Goal: Task Accomplishment & Management: Manage account settings

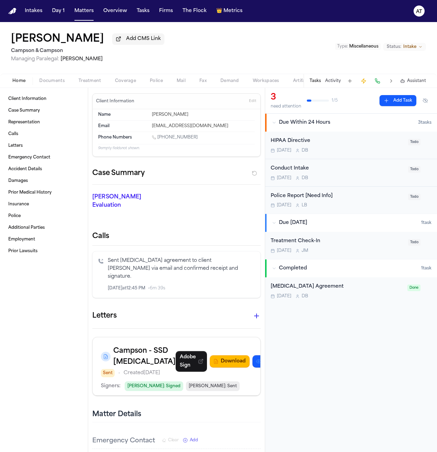
click at [36, 17] on button "Intakes" at bounding box center [33, 11] width 23 height 12
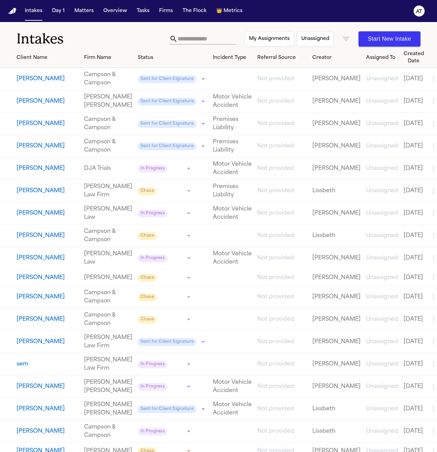
click at [178, 41] on input "text" at bounding box center [207, 38] width 59 height 11
click at [345, 37] on icon "button" at bounding box center [346, 39] width 6 height 4
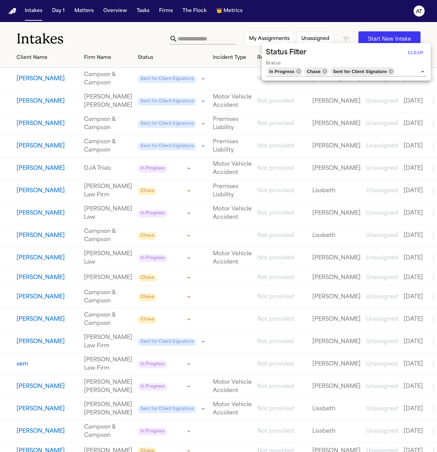
click at [85, 13] on div at bounding box center [218, 226] width 437 height 452
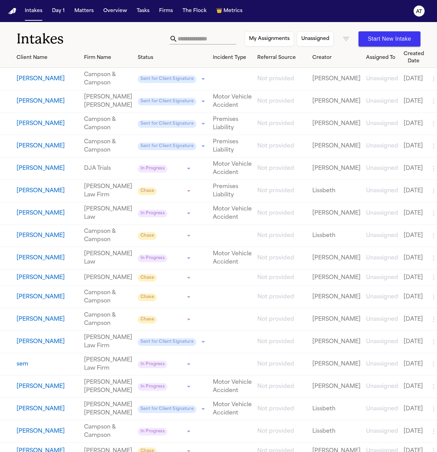
click at [85, 13] on div at bounding box center [218, 226] width 437 height 452
click at [85, 13] on button "Matters" at bounding box center [84, 11] width 25 height 12
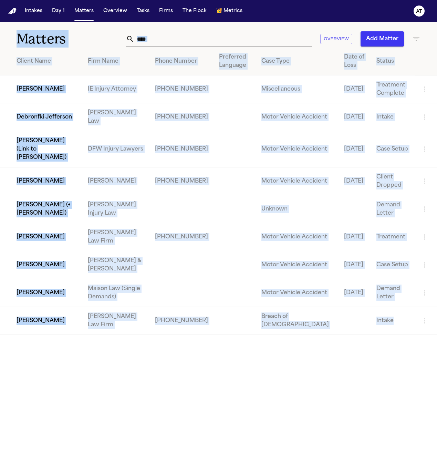
click at [153, 39] on input "****" at bounding box center [223, 38] width 178 height 15
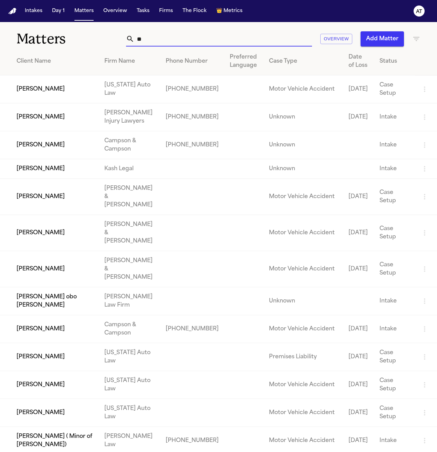
type input "*"
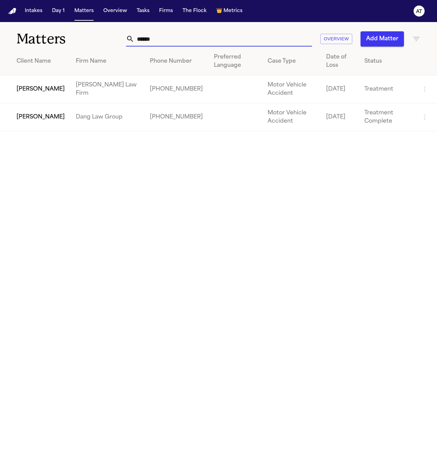
type input "******"
drag, startPoint x: 410, startPoint y: 39, endPoint x: 417, endPoint y: 38, distance: 7.3
click at [415, 38] on div "****** Overview Add Matter" at bounding box center [273, 38] width 296 height 15
click at [417, 38] on icon "button" at bounding box center [416, 39] width 8 height 8
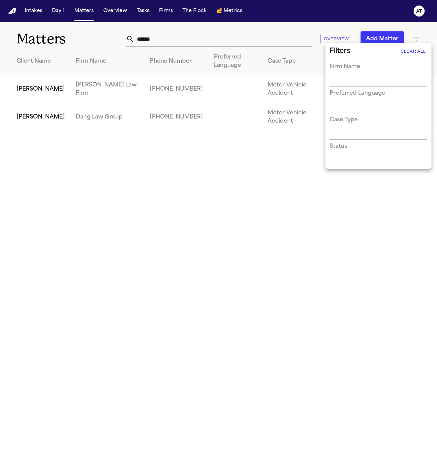
click at [264, 36] on div at bounding box center [218, 226] width 437 height 452
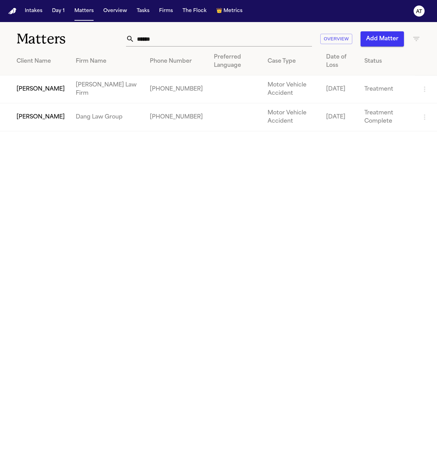
click at [190, 38] on input "******" at bounding box center [223, 38] width 178 height 15
click at [31, 13] on button "Intakes" at bounding box center [33, 11] width 23 height 12
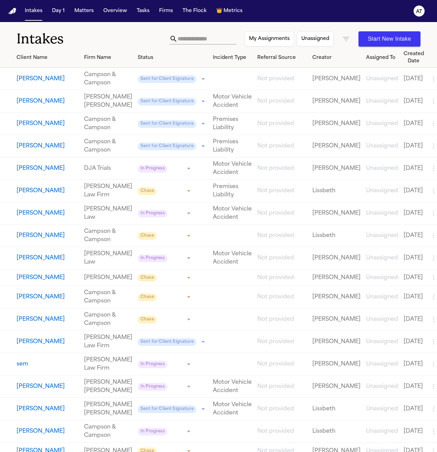
click at [345, 41] on icon "button" at bounding box center [346, 39] width 8 height 8
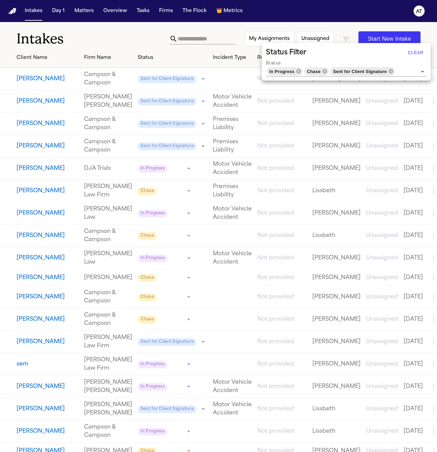
click at [412, 51] on button "Clear" at bounding box center [416, 52] width 22 height 11
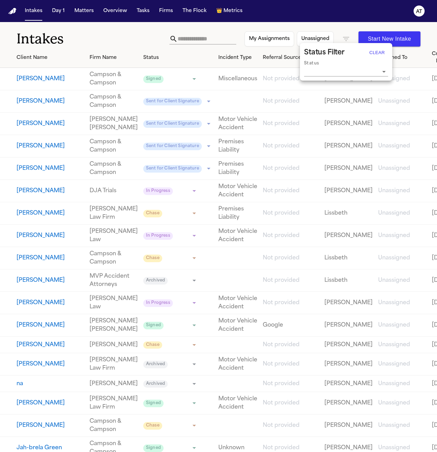
click at [187, 42] on div at bounding box center [218, 226] width 437 height 452
click at [188, 39] on input "text" at bounding box center [207, 38] width 59 height 11
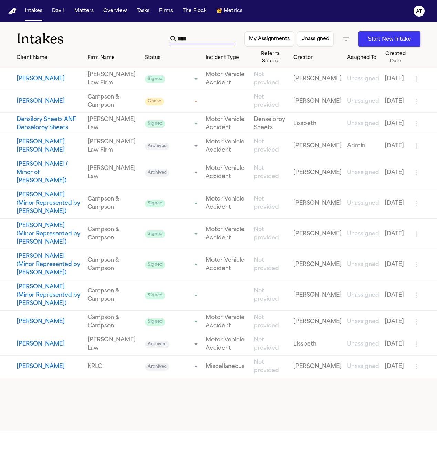
click at [180, 36] on input "****" at bounding box center [207, 38] width 59 height 11
type input "****"
click at [108, 25] on div "Intakes **** My Assignments Unassigned Start New Intake" at bounding box center [218, 34] width 437 height 25
click at [346, 38] on icon "button" at bounding box center [346, 39] width 8 height 8
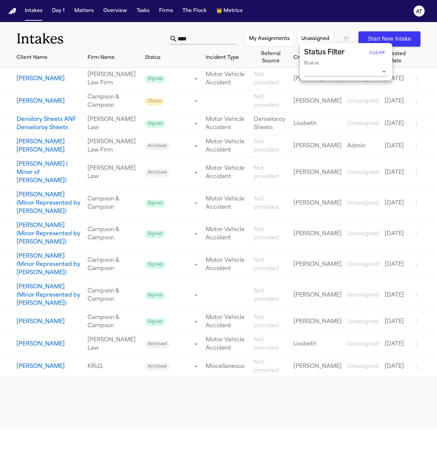
click at [346, 38] on div at bounding box center [218, 226] width 437 height 452
click at [178, 38] on input "****" at bounding box center [207, 38] width 59 height 11
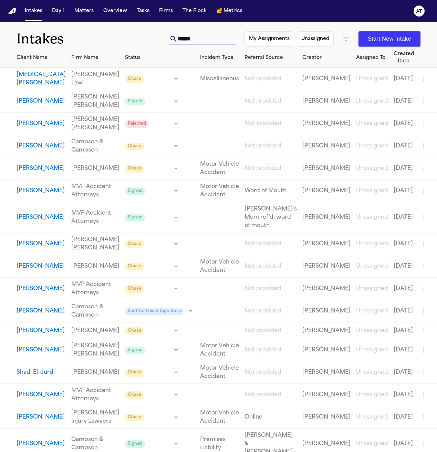
type input "*******"
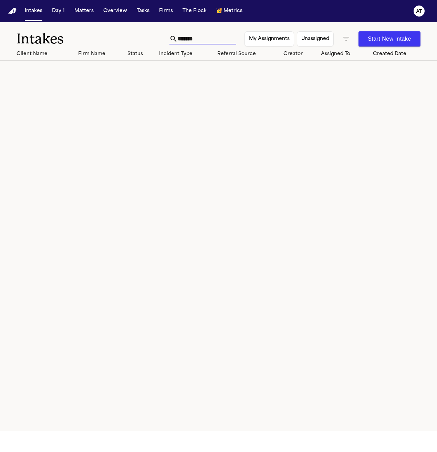
click at [178, 38] on input "*******" at bounding box center [207, 38] width 59 height 11
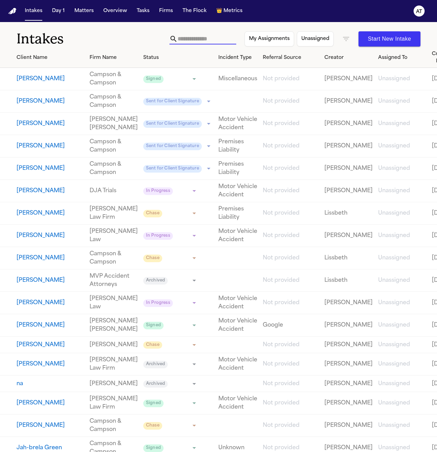
click at [192, 43] on input "text" at bounding box center [207, 38] width 59 height 11
click at [85, 13] on button "Matters" at bounding box center [84, 11] width 25 height 12
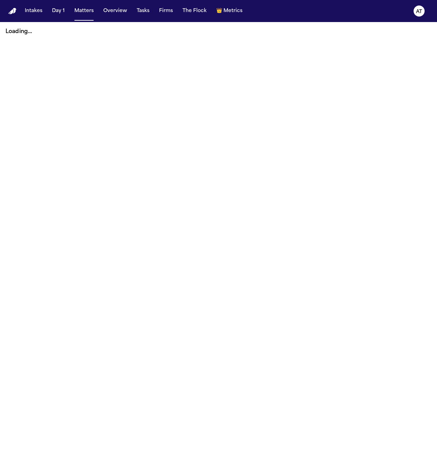
click at [270, 110] on main "Loading..." at bounding box center [218, 237] width 437 height 430
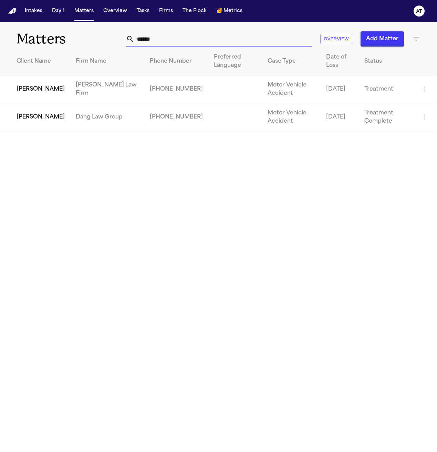
click at [179, 38] on input "******" at bounding box center [223, 38] width 178 height 15
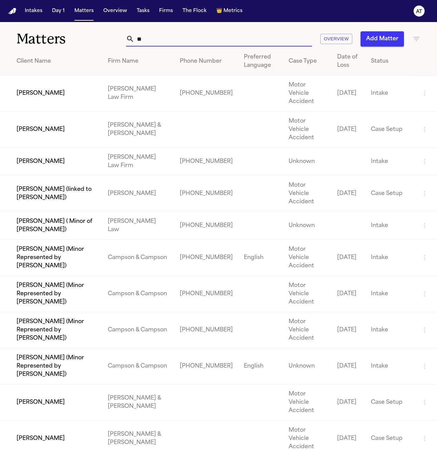
type input "*"
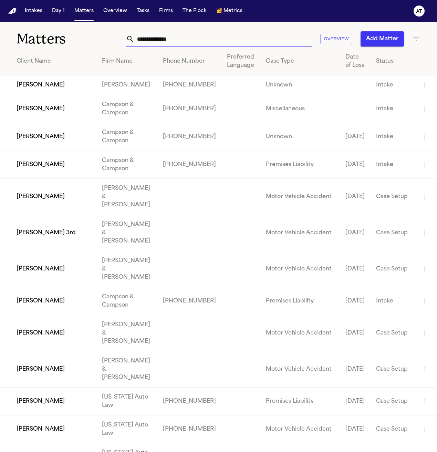
click at [418, 37] on icon "button" at bounding box center [416, 39] width 6 height 4
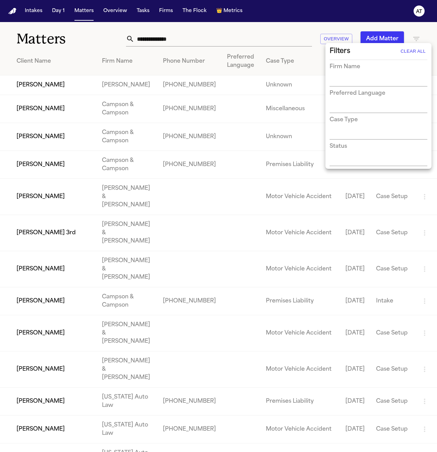
click at [336, 92] on h3 "Preferred Language" at bounding box center [358, 93] width 56 height 8
click at [338, 82] on input "text" at bounding box center [374, 81] width 88 height 10
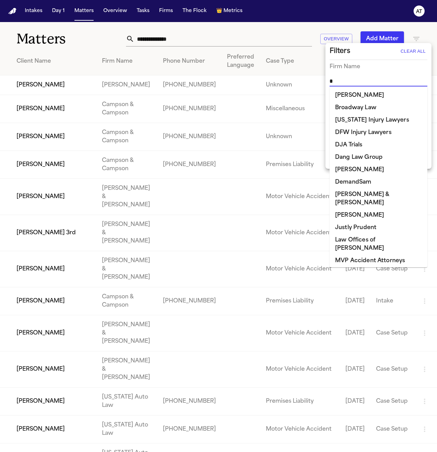
type input "**"
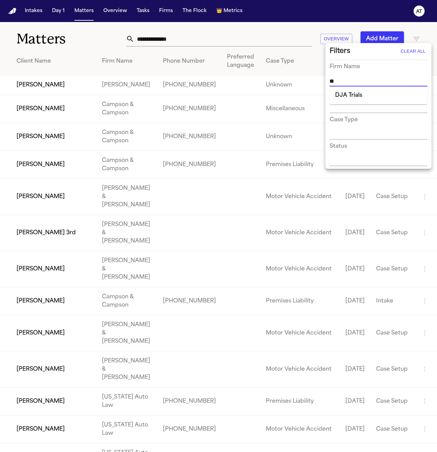
click at [368, 89] on li "DJA Trials" at bounding box center [379, 95] width 98 height 12
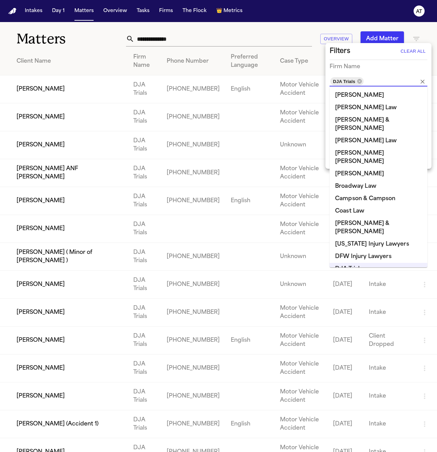
click at [77, 58] on div at bounding box center [218, 226] width 437 height 452
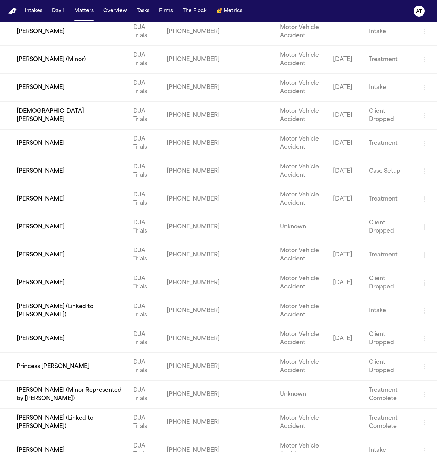
scroll to position [1093, 0]
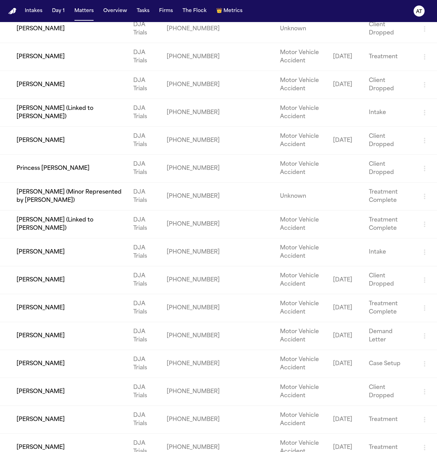
click at [59, 245] on td "[PERSON_NAME]" at bounding box center [64, 252] width 128 height 28
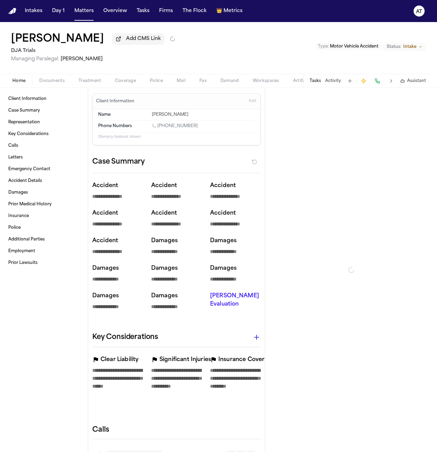
type textarea "*"
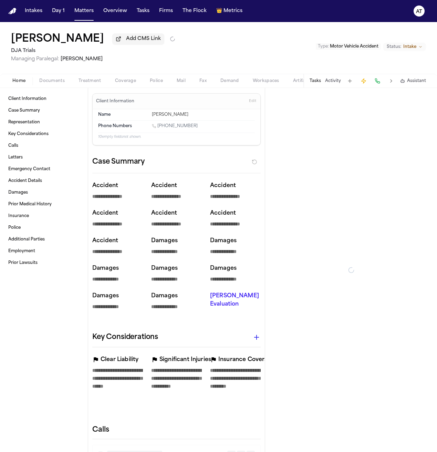
type textarea "*"
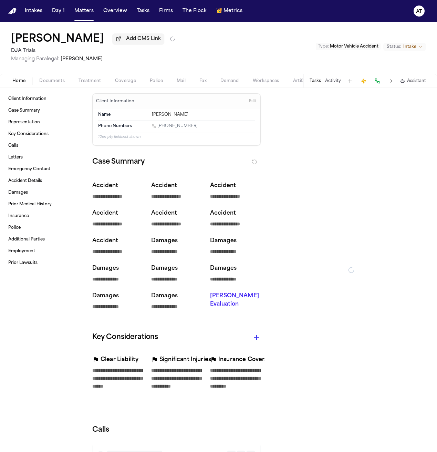
type textarea "*"
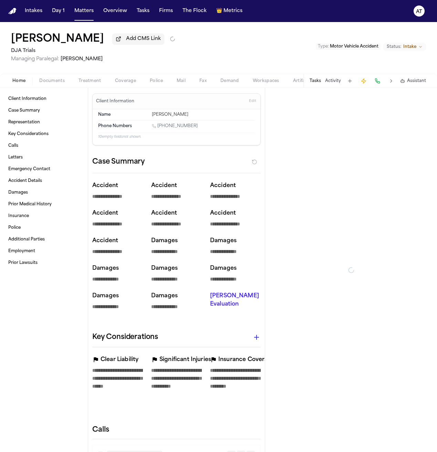
type textarea "*"
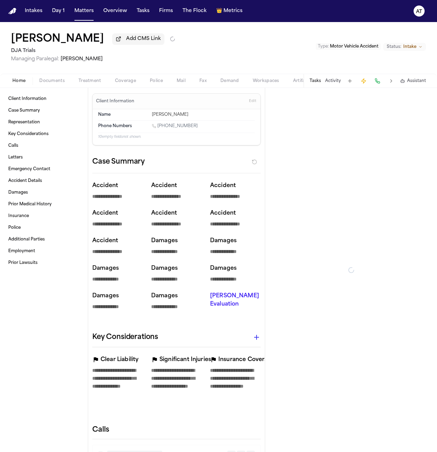
type textarea "*"
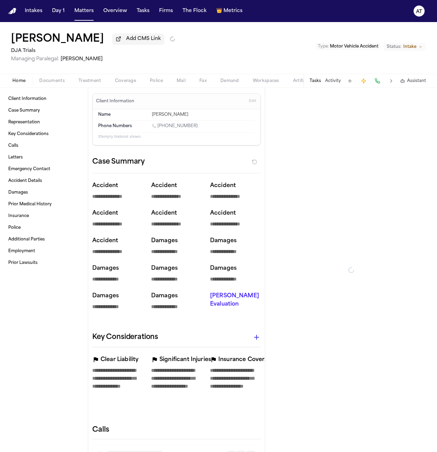
type textarea "*"
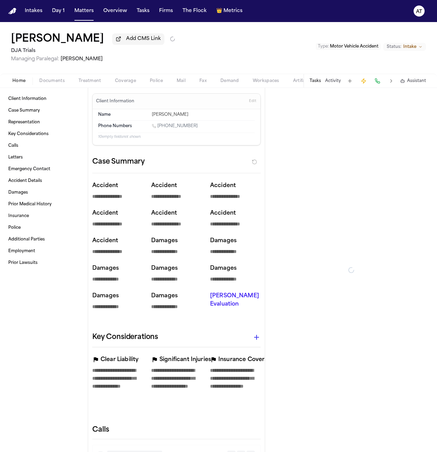
type textarea "*"
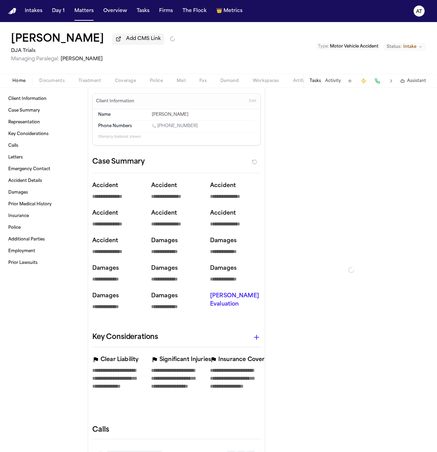
type textarea "*"
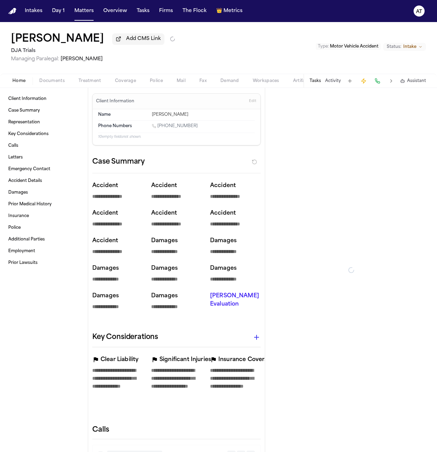
type textarea "*"
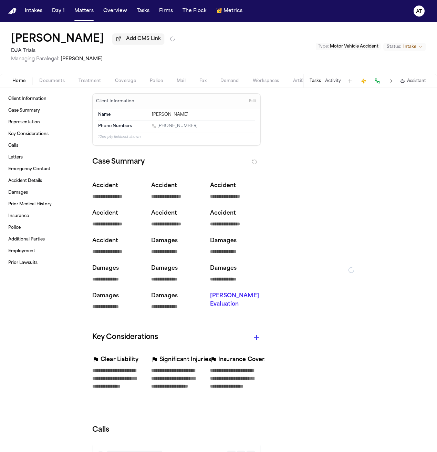
type textarea "*"
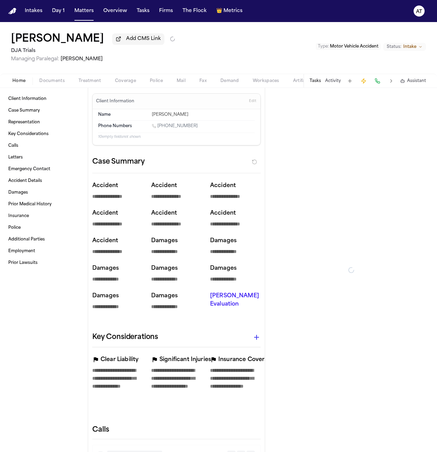
type textarea "*"
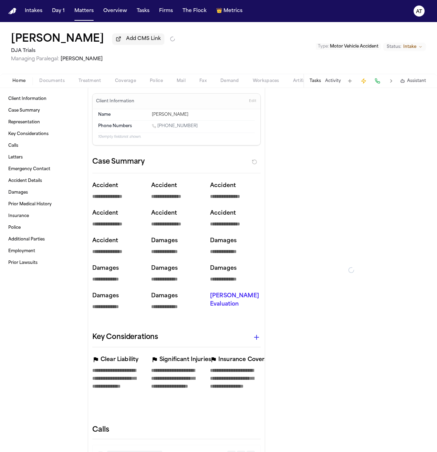
type textarea "*"
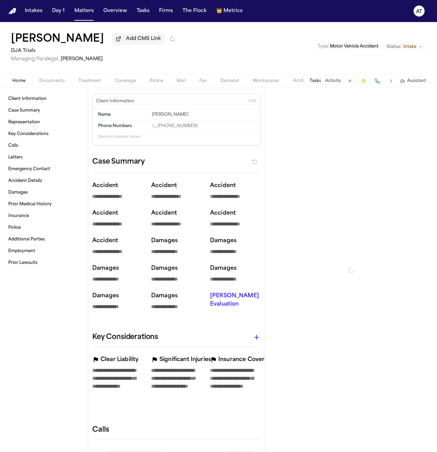
type textarea "*"
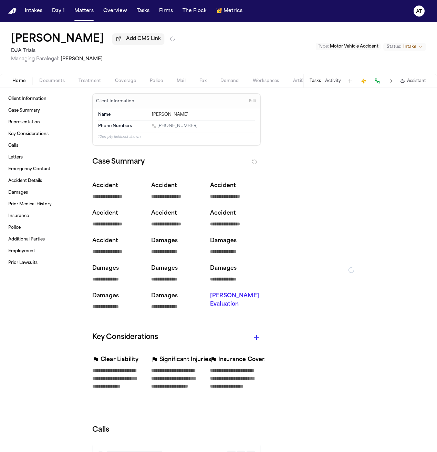
type textarea "*"
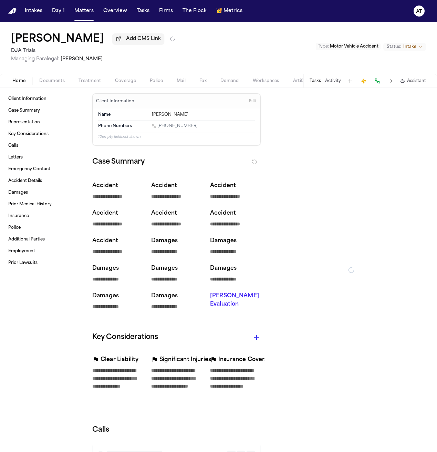
type textarea "*"
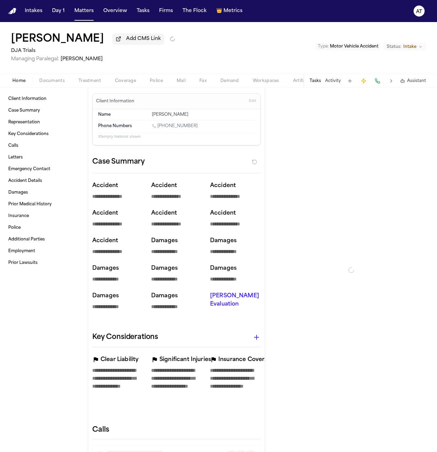
type textarea "*"
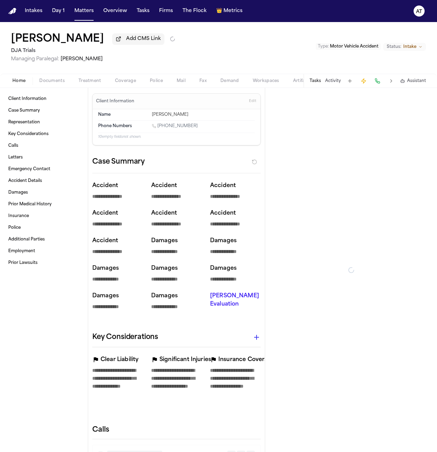
type textarea "*"
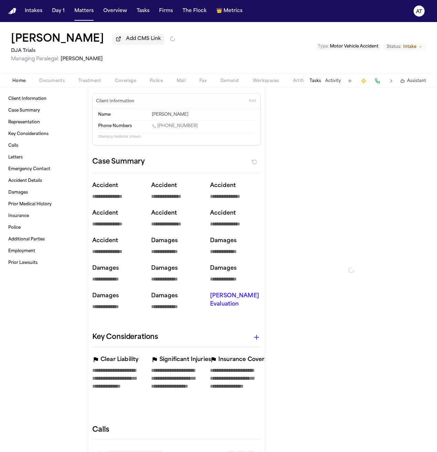
type textarea "*"
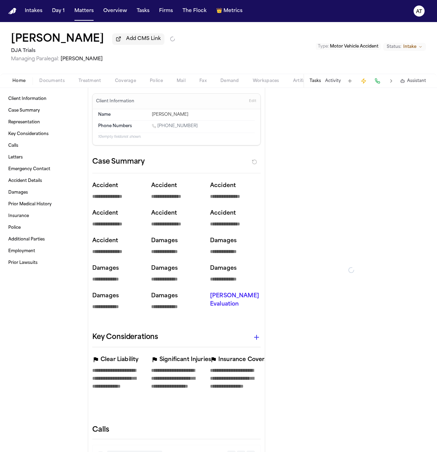
type textarea "*"
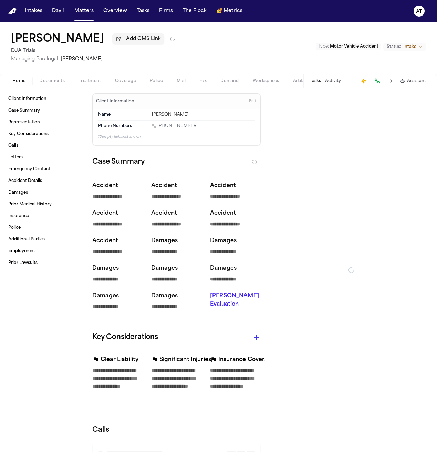
type textarea "*"
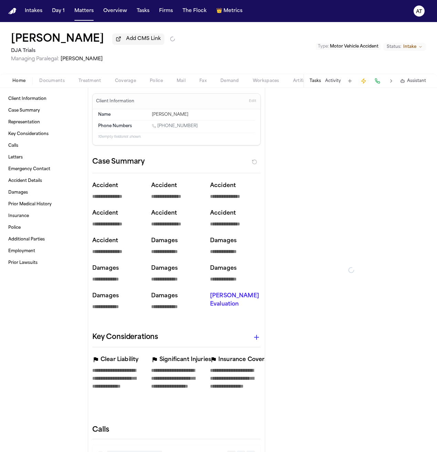
type textarea "*"
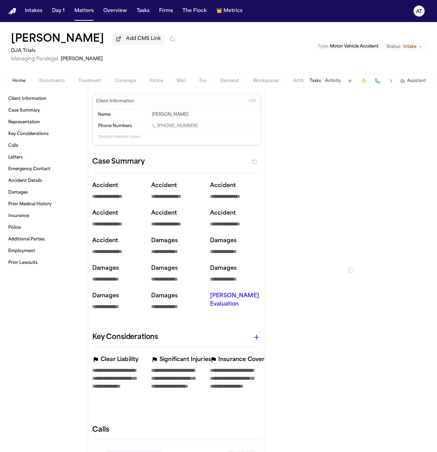
type textarea "*"
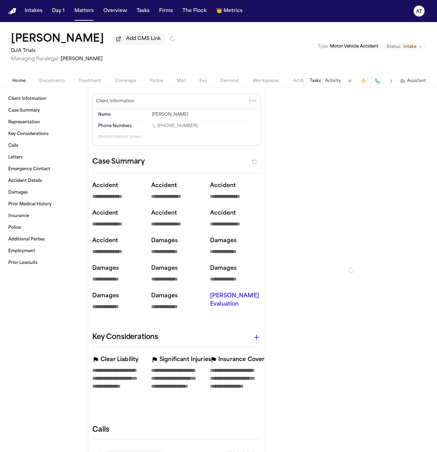
type textarea "*"
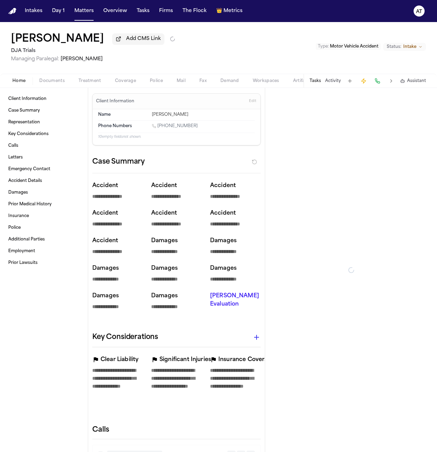
type textarea "*"
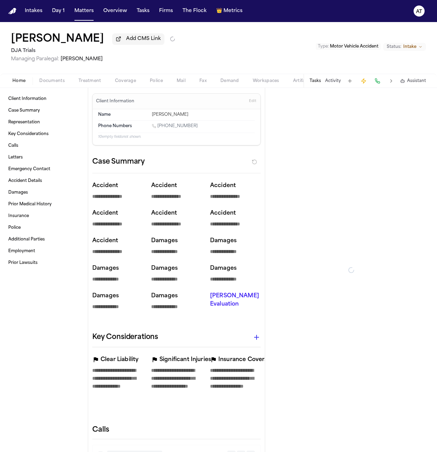
type textarea "*"
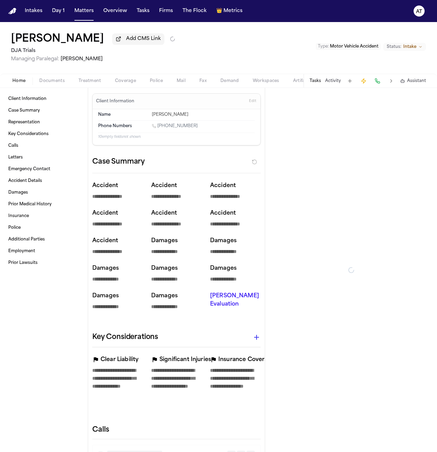
type textarea "*"
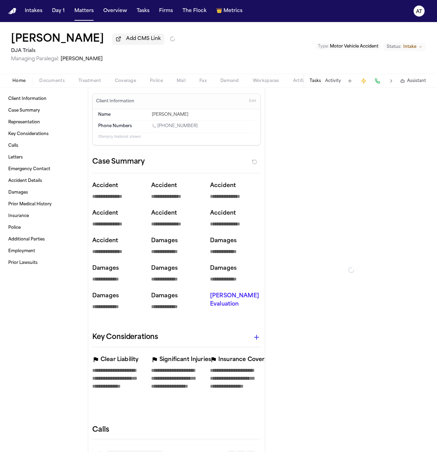
type textarea "*"
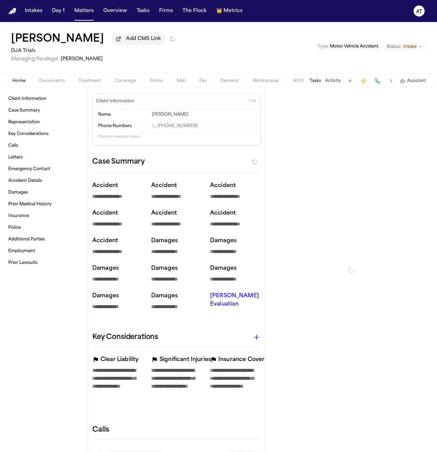
type textarea "*"
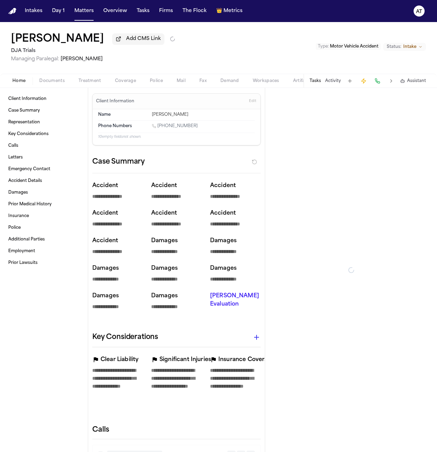
type textarea "*"
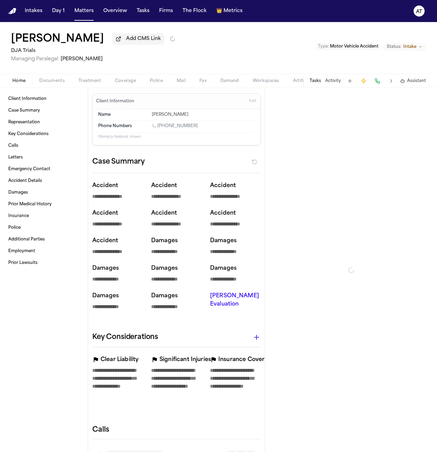
type textarea "*"
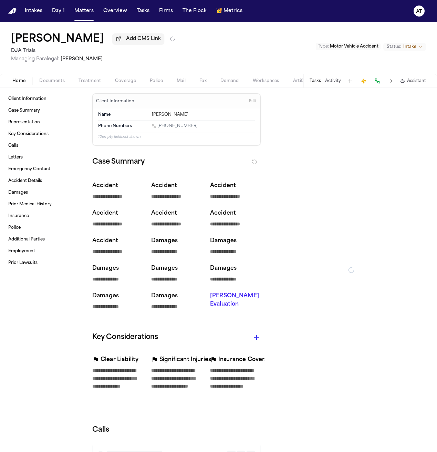
type textarea "*"
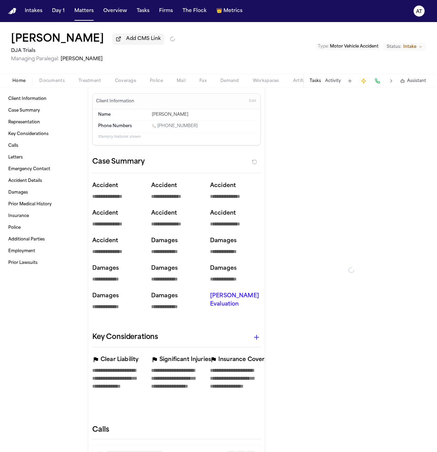
type textarea "*"
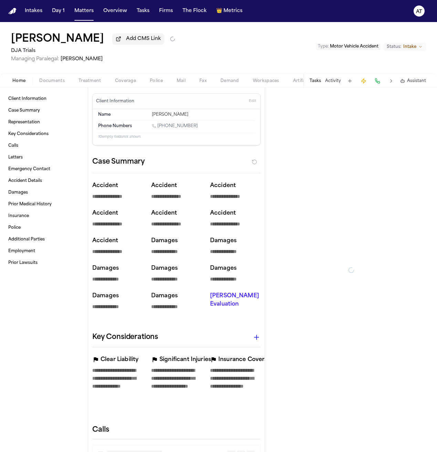
type textarea "*"
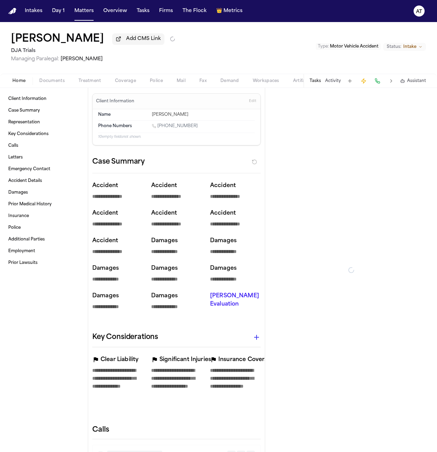
type textarea "*"
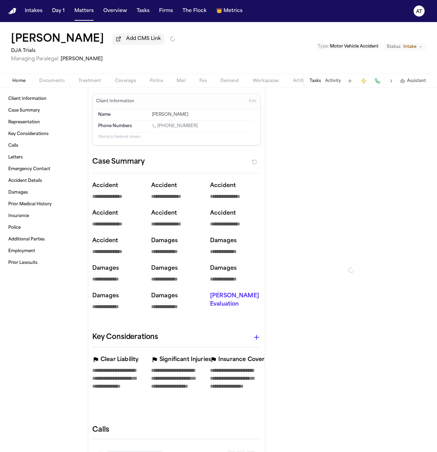
type textarea "*"
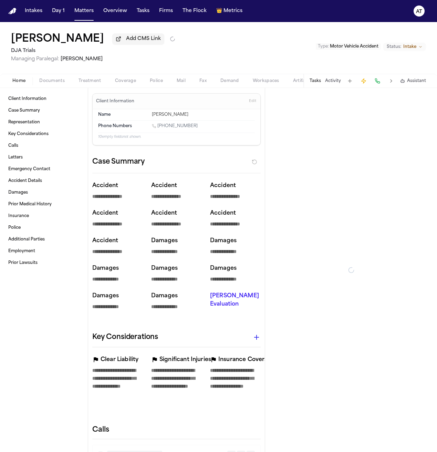
type textarea "*"
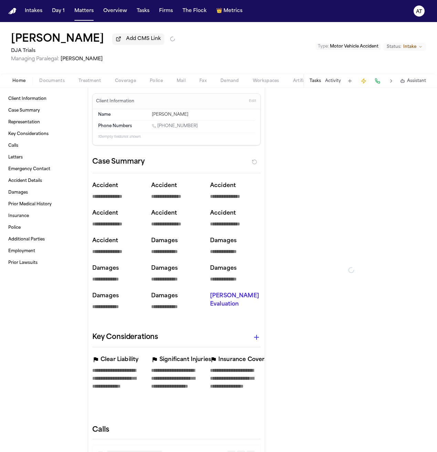
type textarea "*"
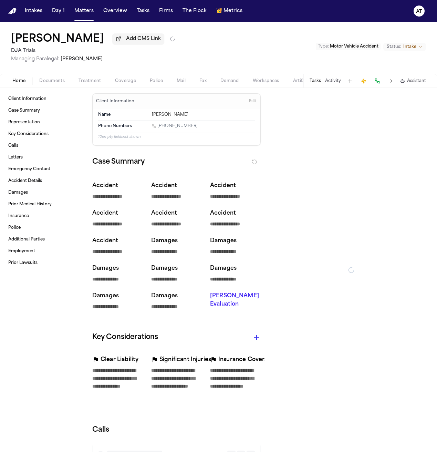
type textarea "*"
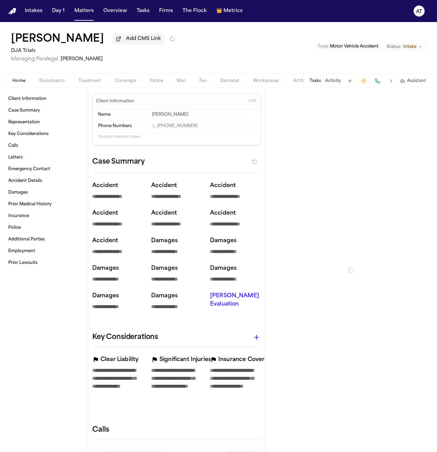
type textarea "*"
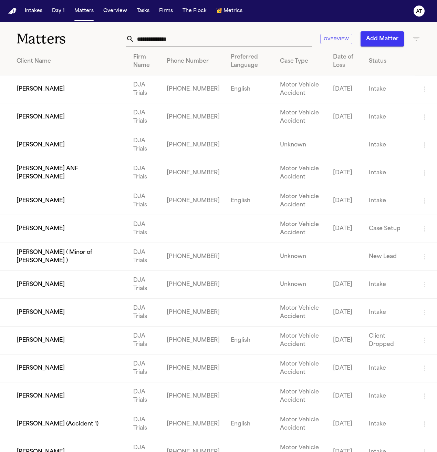
click at [43, 85] on td "[PERSON_NAME]" at bounding box center [64, 89] width 128 height 28
click at [77, 423] on td "[PERSON_NAME] (Accident 1)" at bounding box center [64, 424] width 128 height 28
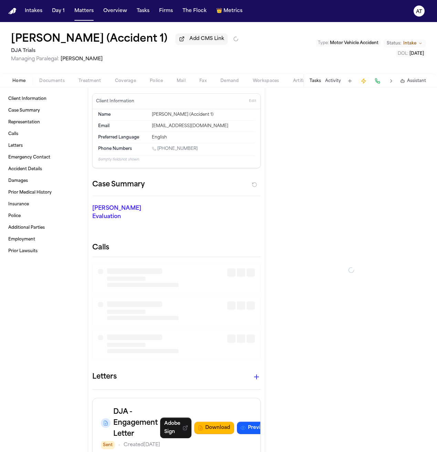
drag, startPoint x: 219, startPoint y: 178, endPoint x: 228, endPoint y: 177, distance: 8.3
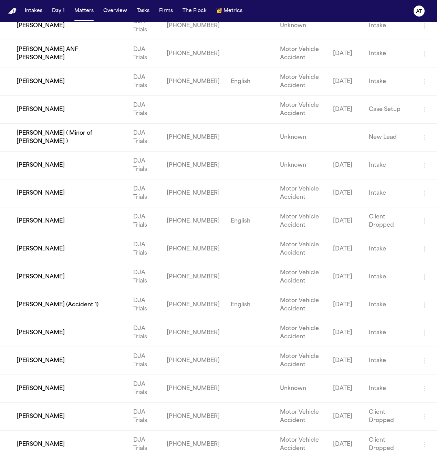
scroll to position [415, 0]
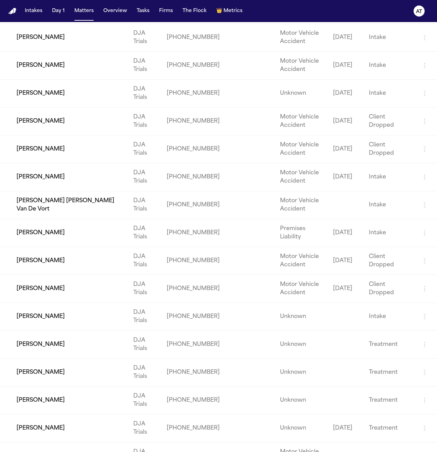
click at [93, 286] on td "[PERSON_NAME]" at bounding box center [64, 289] width 128 height 28
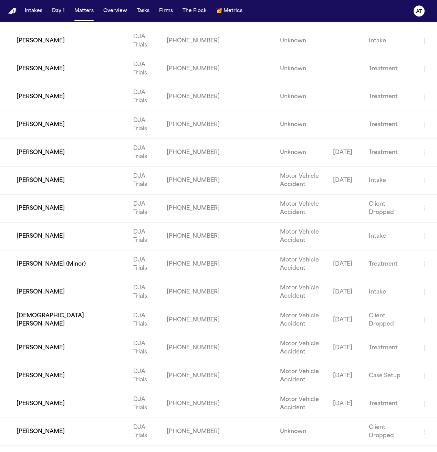
scroll to position [702, 0]
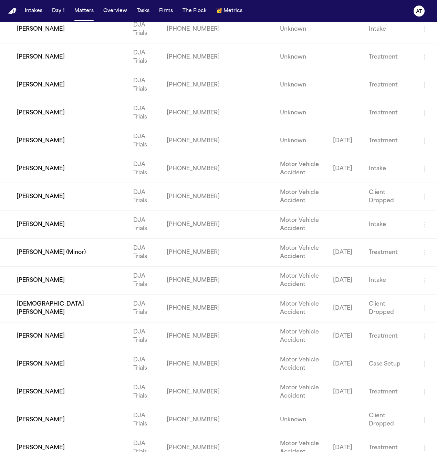
click at [55, 273] on td "[PERSON_NAME]" at bounding box center [64, 281] width 128 height 28
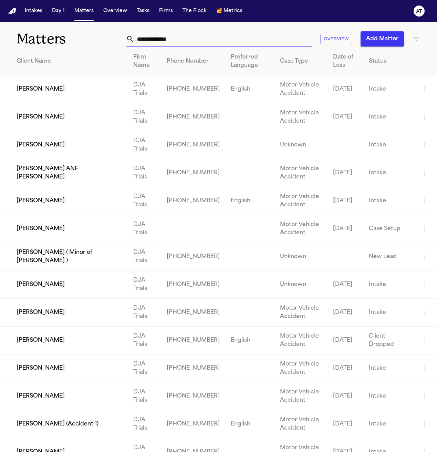
click at [171, 39] on input "text" at bounding box center [223, 38] width 178 height 15
click at [172, 33] on input "text" at bounding box center [223, 38] width 178 height 15
click at [156, 38] on input "text" at bounding box center [223, 38] width 178 height 15
click at [163, 44] on input "text" at bounding box center [223, 38] width 178 height 15
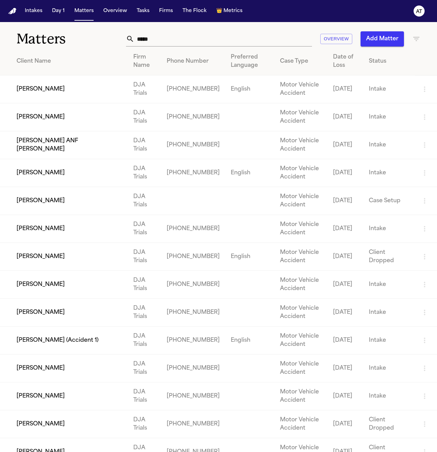
click at [108, 35] on h1 "Matters" at bounding box center [71, 38] width 108 height 17
click at [159, 41] on input "*****" at bounding box center [223, 38] width 178 height 15
click at [42, 14] on button "Intakes" at bounding box center [33, 11] width 23 height 12
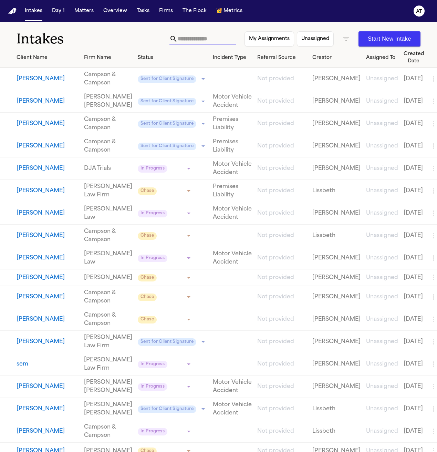
click at [208, 39] on input "text" at bounding box center [207, 38] width 59 height 11
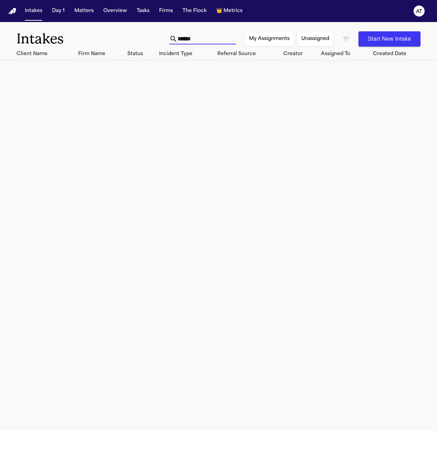
click at [228, 197] on div "Client Name Firm Name Status Incident Type Referral Source Creator Assigned To …" at bounding box center [218, 239] width 437 height 383
click at [348, 39] on icon "button" at bounding box center [346, 39] width 6 height 4
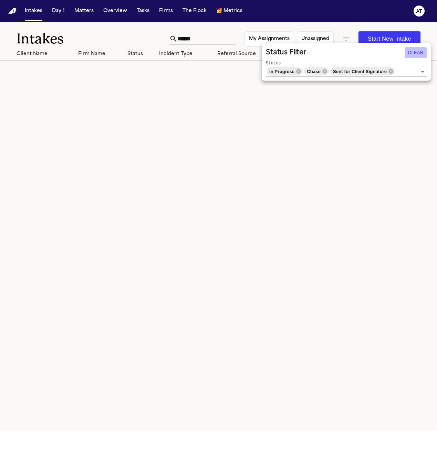
click at [417, 53] on button "Clear" at bounding box center [416, 52] width 22 height 11
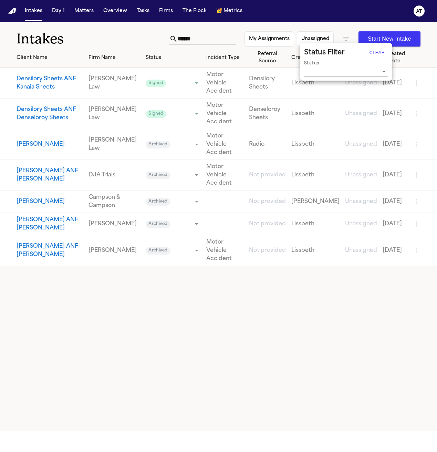
click at [143, 293] on div at bounding box center [218, 226] width 437 height 452
click at [47, 197] on button "[PERSON_NAME]" at bounding box center [50, 201] width 67 height 8
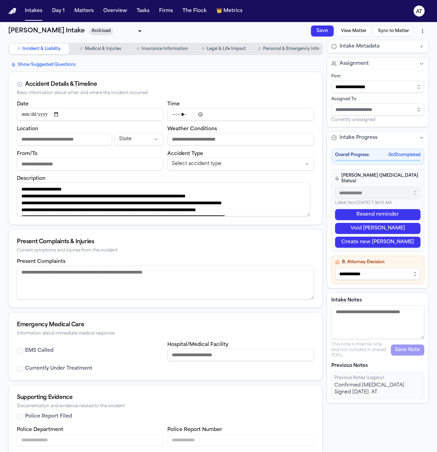
click at [349, 31] on button "View Matter" at bounding box center [354, 30] width 34 height 11
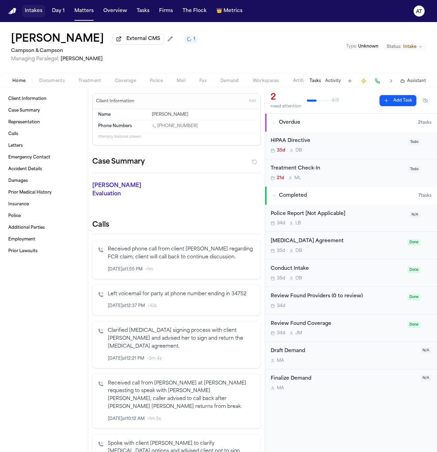
click at [32, 17] on button "Intakes" at bounding box center [33, 11] width 23 height 12
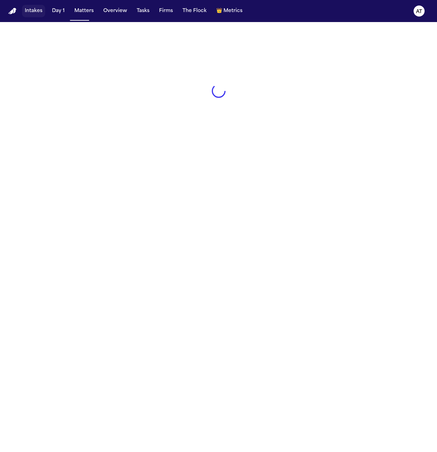
click at [34, 12] on button "Intakes" at bounding box center [33, 11] width 23 height 12
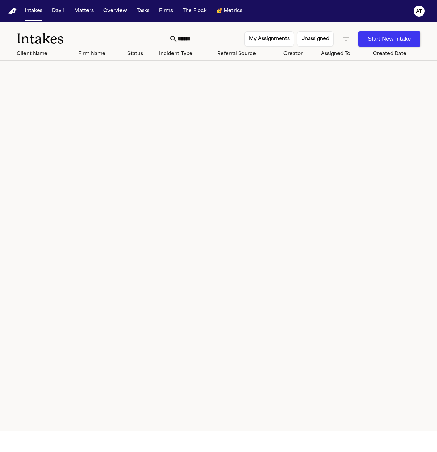
click at [193, 40] on input "******" at bounding box center [207, 38] width 59 height 11
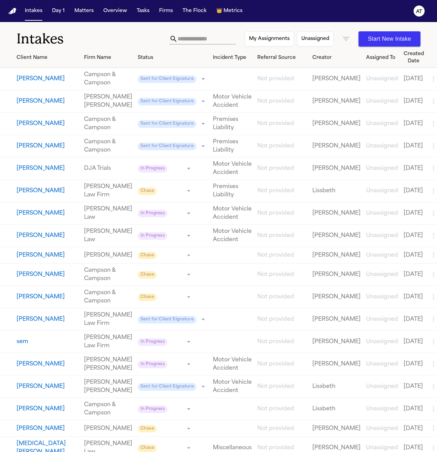
click at [349, 37] on icon "button" at bounding box center [346, 39] width 8 height 8
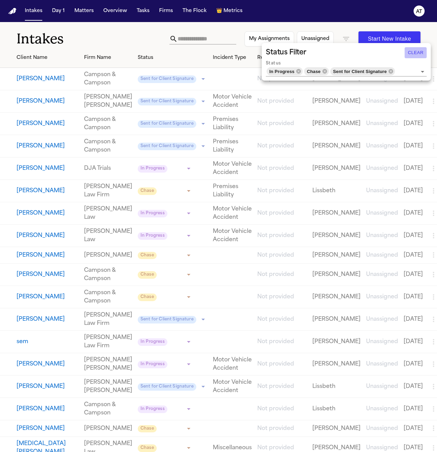
click at [415, 51] on button "Clear" at bounding box center [416, 52] width 22 height 11
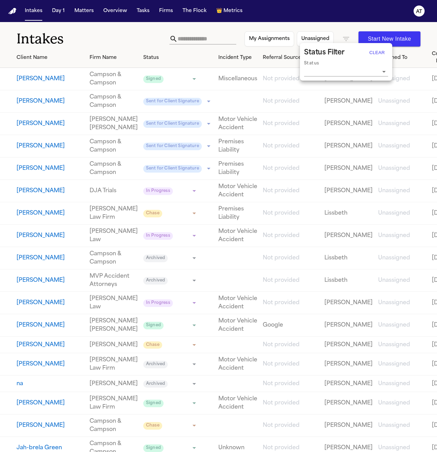
click at [117, 35] on div at bounding box center [218, 226] width 437 height 452
click at [48, 195] on button "[PERSON_NAME]" at bounding box center [51, 191] width 68 height 8
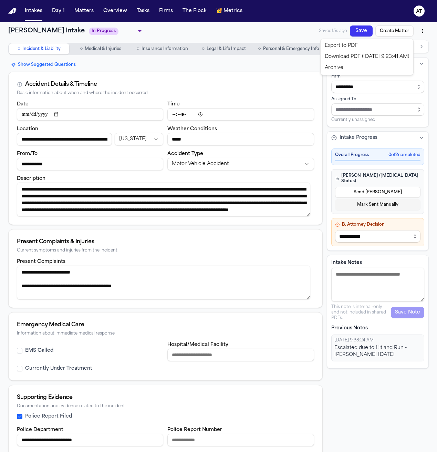
click at [416, 31] on html "**********" at bounding box center [218, 226] width 437 height 452
click at [273, 209] on html "**********" at bounding box center [218, 226] width 437 height 452
click at [30, 14] on button "Intakes" at bounding box center [33, 11] width 23 height 12
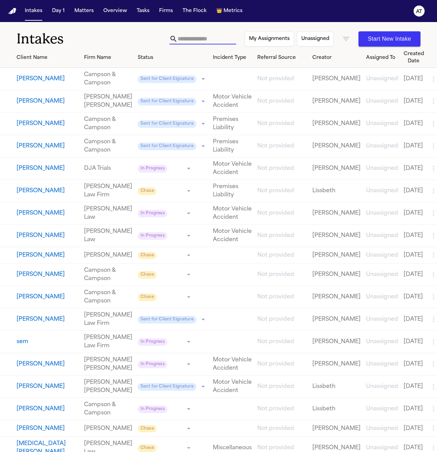
click at [185, 34] on input "text" at bounding box center [207, 38] width 59 height 11
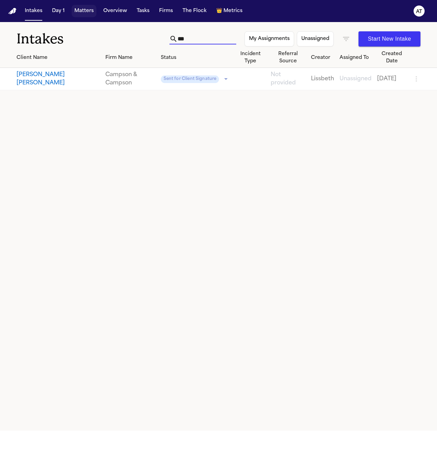
click at [83, 7] on button "Matters" at bounding box center [84, 11] width 25 height 12
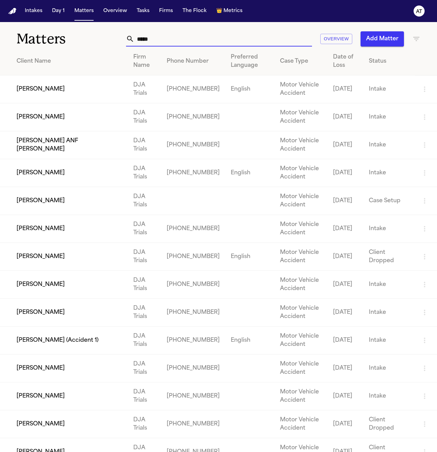
click at [183, 43] on input "*****" at bounding box center [223, 38] width 178 height 15
click at [38, 15] on button "Intakes" at bounding box center [33, 11] width 23 height 12
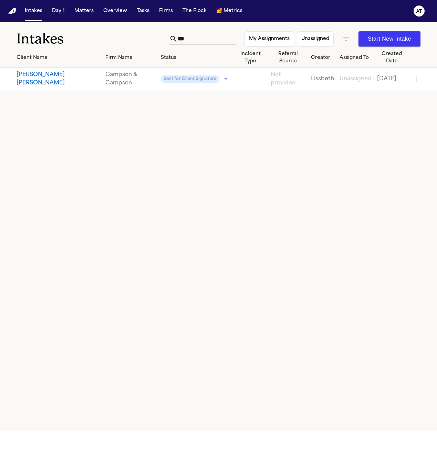
click at [348, 39] on icon "button" at bounding box center [346, 39] width 6 height 4
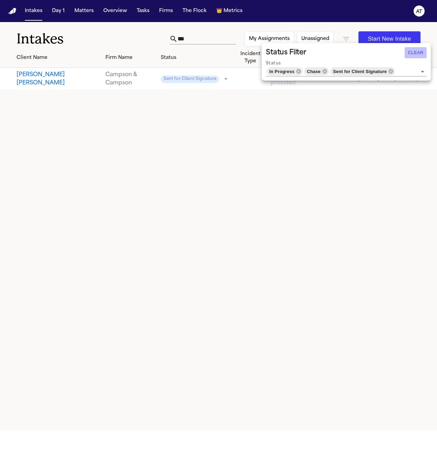
click at [417, 52] on button "Clear" at bounding box center [416, 52] width 22 height 11
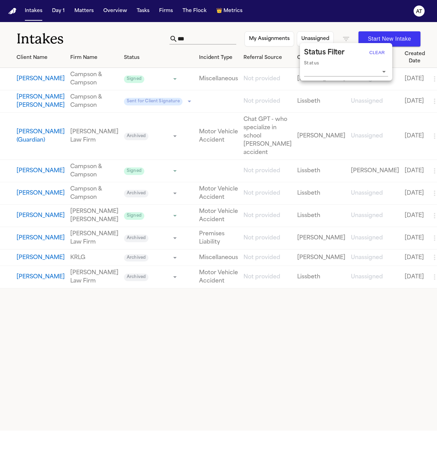
click at [50, 79] on div at bounding box center [218, 226] width 437 height 452
click at [50, 79] on button "[PERSON_NAME]" at bounding box center [41, 79] width 48 height 8
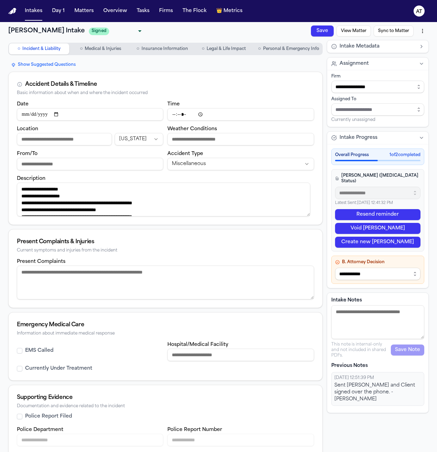
click at [360, 35] on button "View Matter" at bounding box center [354, 30] width 34 height 11
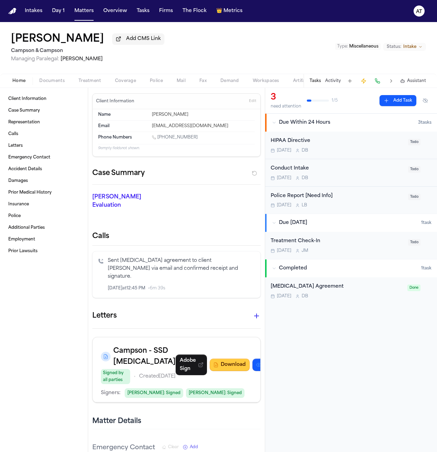
click at [210, 360] on button "Download" at bounding box center [230, 365] width 40 height 12
